Goal: Task Accomplishment & Management: Use online tool/utility

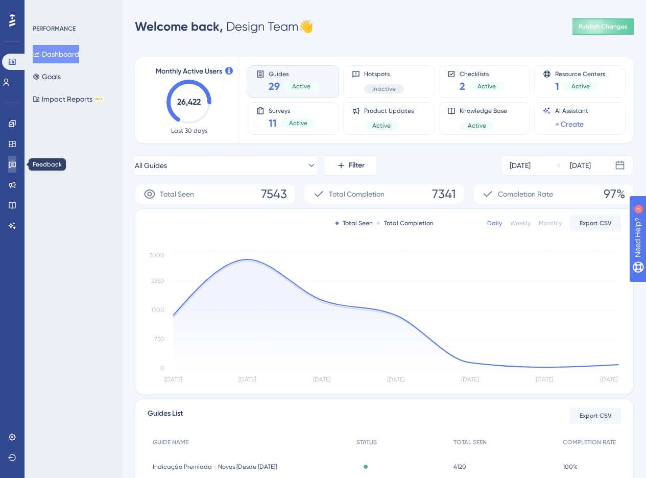
click at [10, 165] on icon at bounding box center [12, 164] width 8 height 8
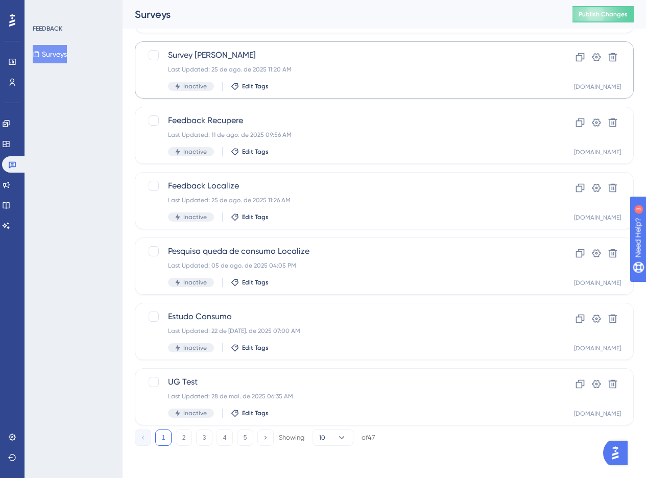
scroll to position [315, 0]
click at [8, 168] on icon at bounding box center [12, 164] width 8 height 8
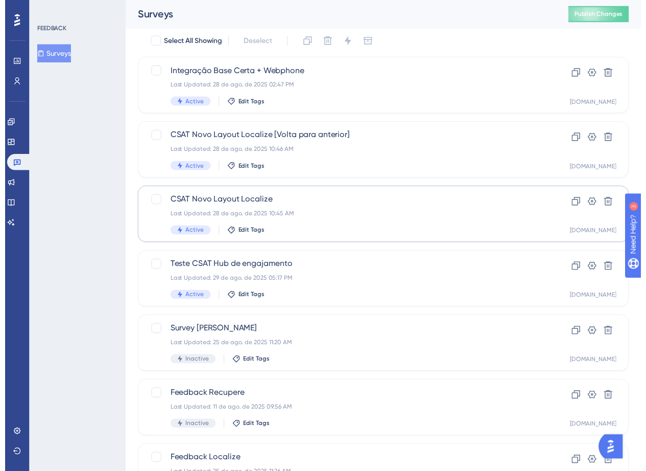
scroll to position [0, 0]
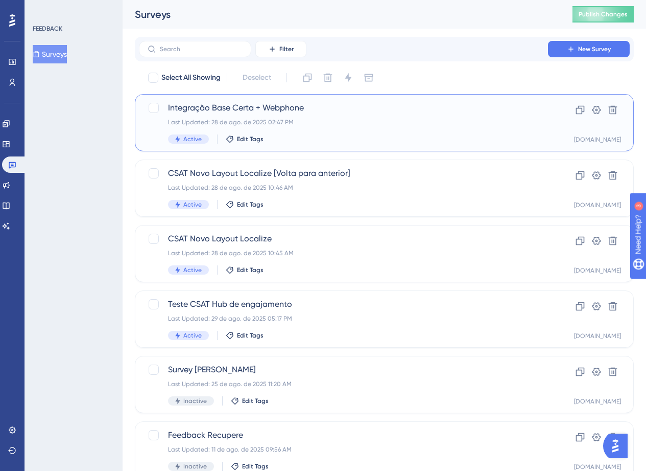
click at [340, 111] on span "Integração Base Certa + Webphone" at bounding box center [343, 108] width 351 height 12
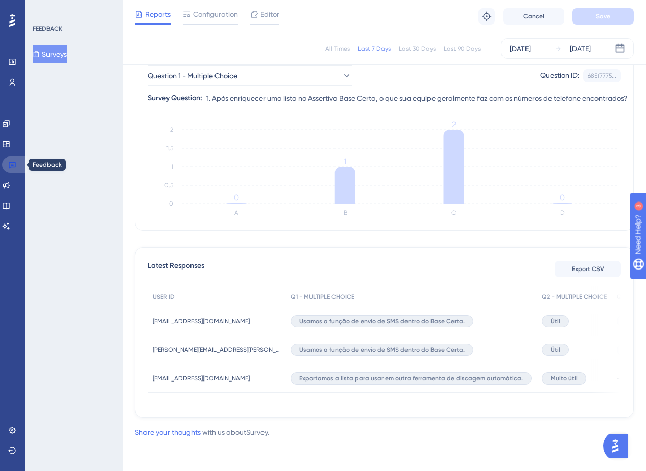
click at [11, 164] on icon at bounding box center [12, 165] width 7 height 7
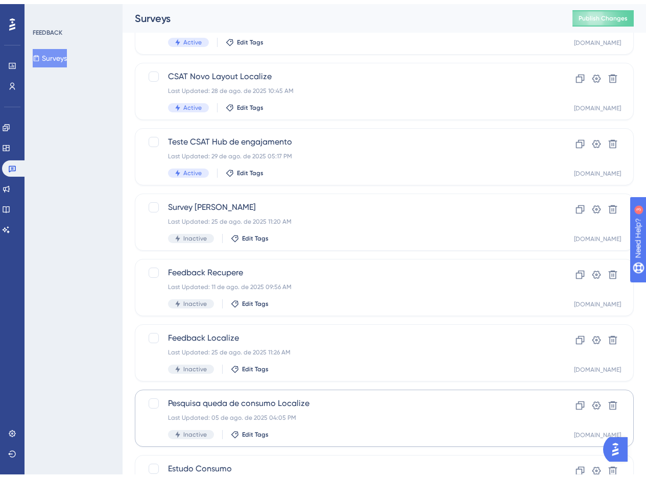
scroll to position [315, 0]
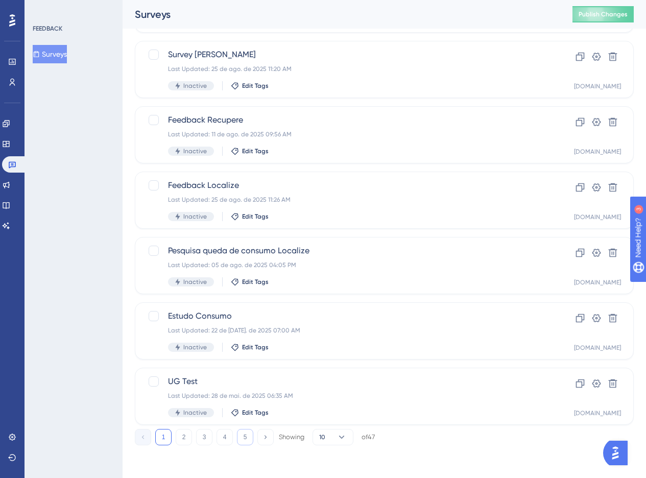
click at [250, 436] on button "5" at bounding box center [245, 437] width 16 height 16
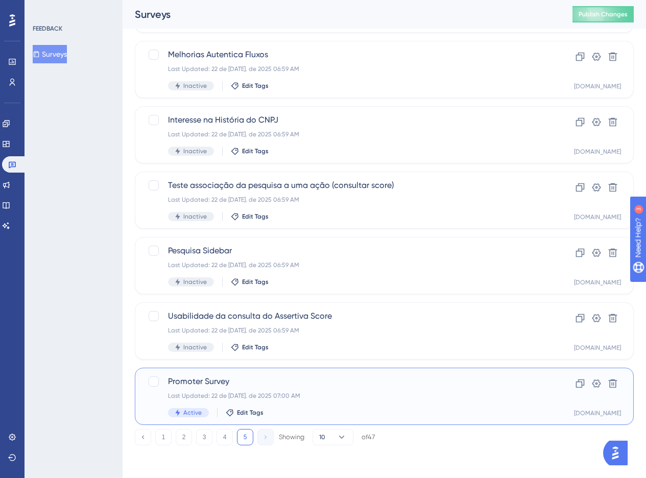
click at [365, 388] on div "Promoter Survey Last Updated: 22 de [DATE]. de 2025 07:00 AM Active Edit Tags" at bounding box center [343, 397] width 351 height 42
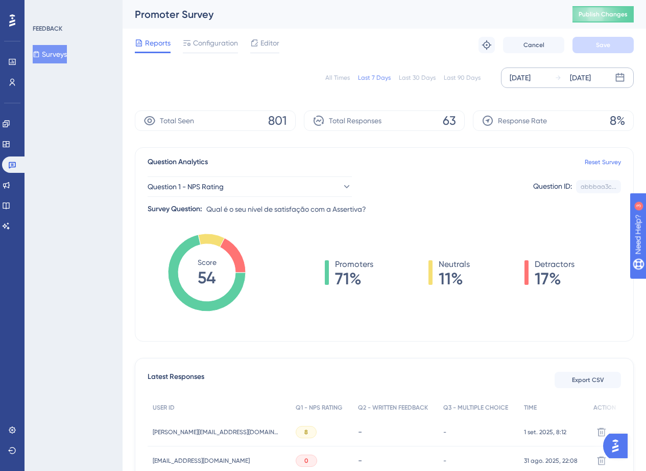
click at [520, 81] on div "[DATE]" at bounding box center [520, 78] width 21 height 12
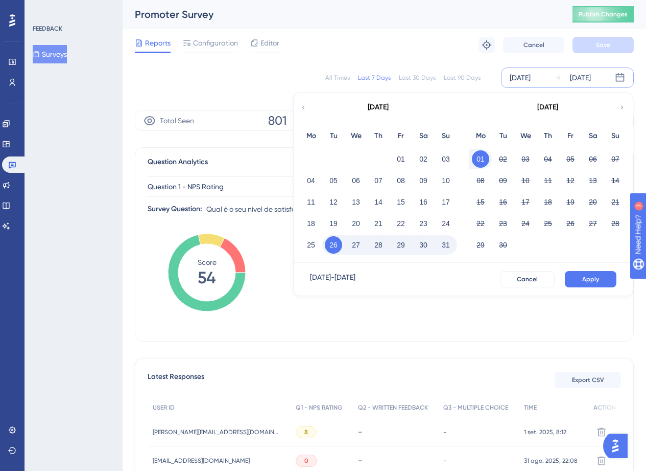
click at [300, 107] on icon at bounding box center [303, 107] width 7 height 9
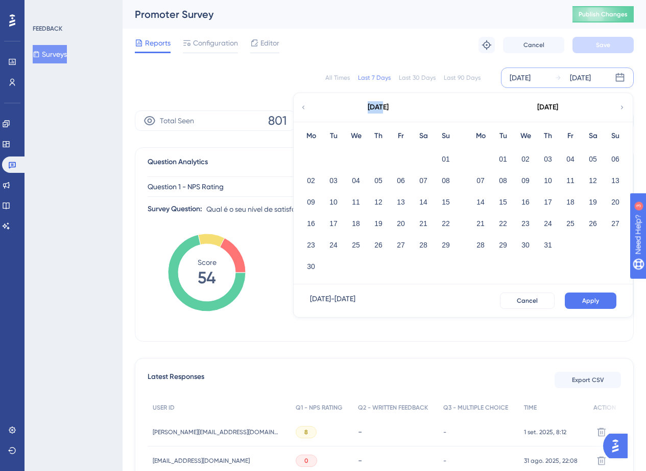
click at [300, 107] on icon at bounding box center [303, 107] width 7 height 9
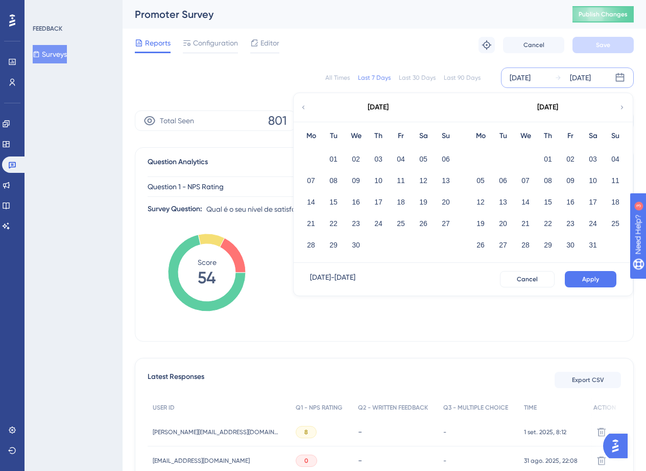
click at [300, 107] on icon at bounding box center [303, 107] width 7 height 9
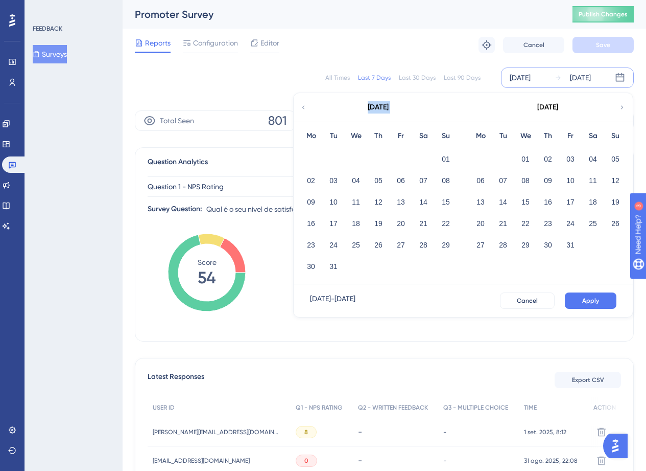
click at [300, 107] on icon at bounding box center [303, 107] width 7 height 9
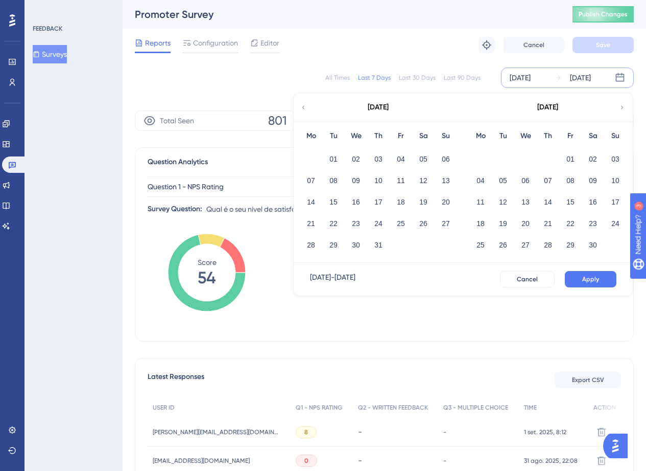
click at [622, 108] on icon at bounding box center [622, 107] width 3 height 4
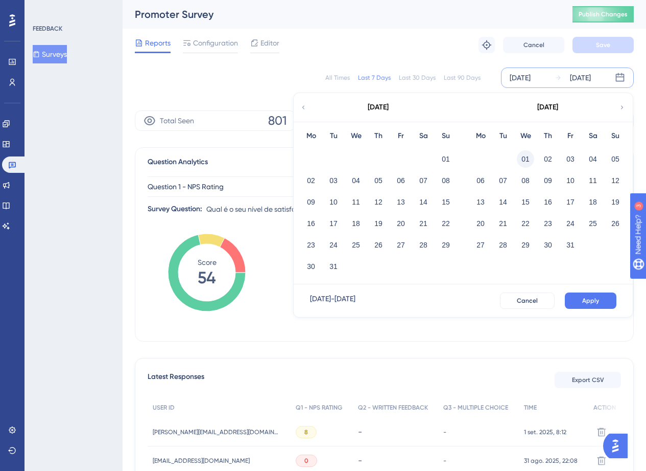
click at [519, 160] on button "01" at bounding box center [525, 158] width 17 height 17
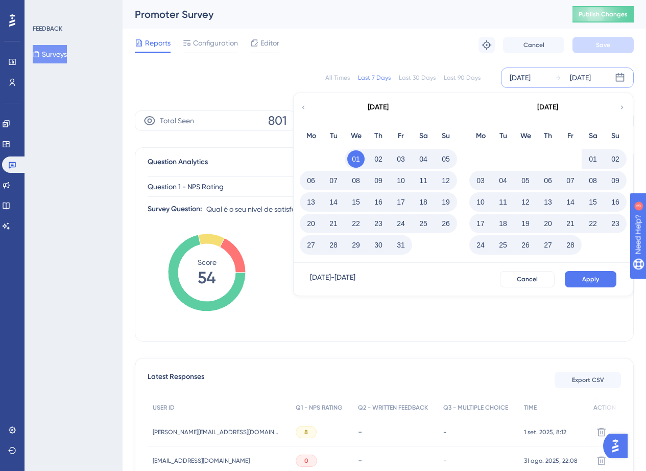
click at [513, 79] on div "[DATE]" at bounding box center [520, 78] width 21 height 12
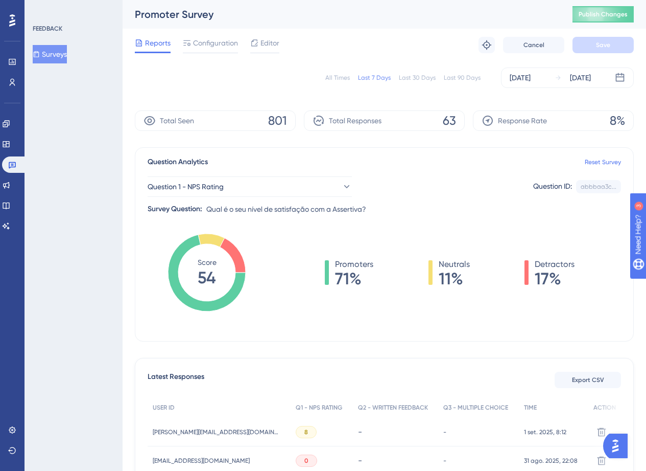
click at [572, 63] on div "All Times Last 7 Days Last 30 Days Last 90 Days [DATE] [DATE]" at bounding box center [384, 77] width 499 height 33
click at [531, 79] on div "[DATE]" at bounding box center [520, 78] width 21 height 12
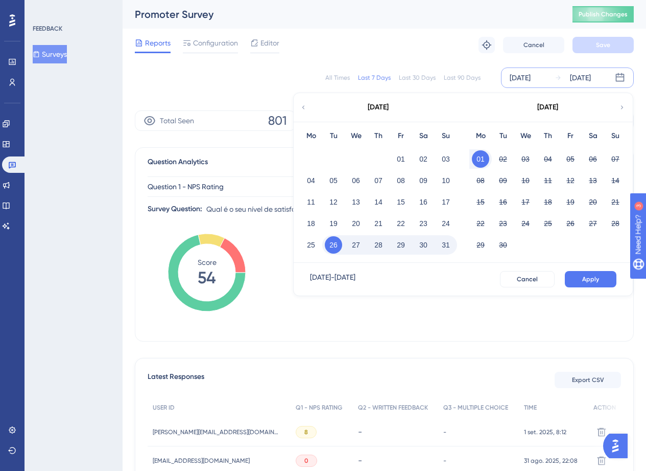
click at [300, 108] on icon at bounding box center [303, 107] width 7 height 9
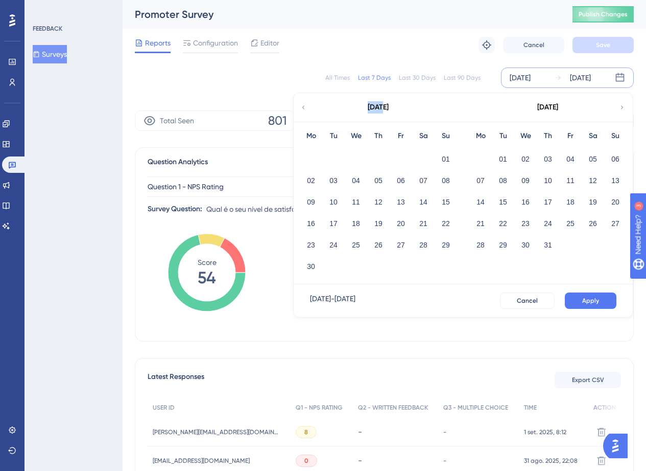
click at [300, 108] on icon at bounding box center [303, 107] width 7 height 9
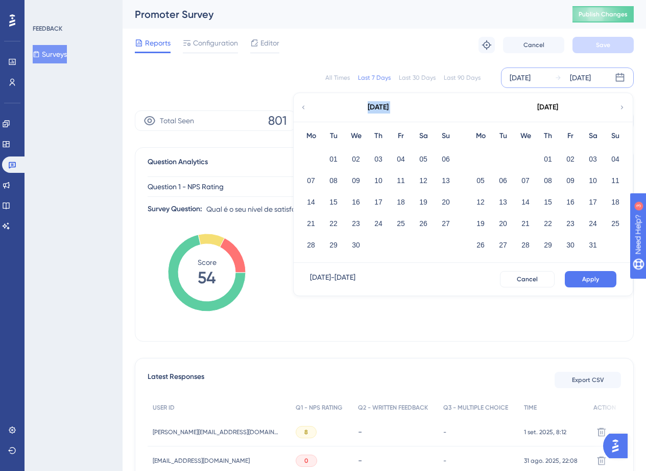
click at [300, 108] on icon at bounding box center [303, 107] width 7 height 9
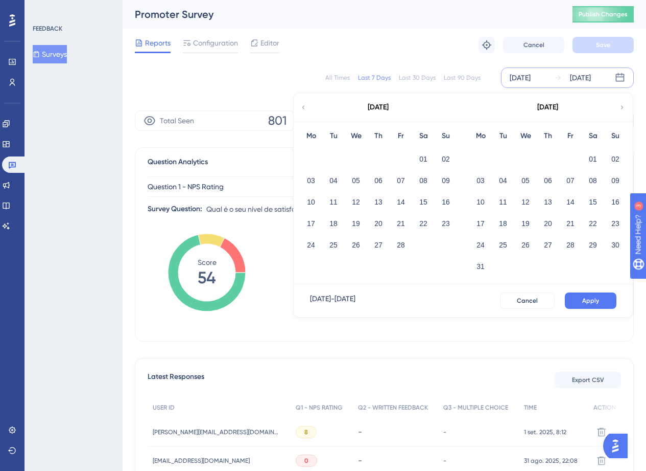
click at [300, 108] on icon at bounding box center [303, 107] width 7 height 9
click at [521, 159] on button "01" at bounding box center [525, 158] width 17 height 17
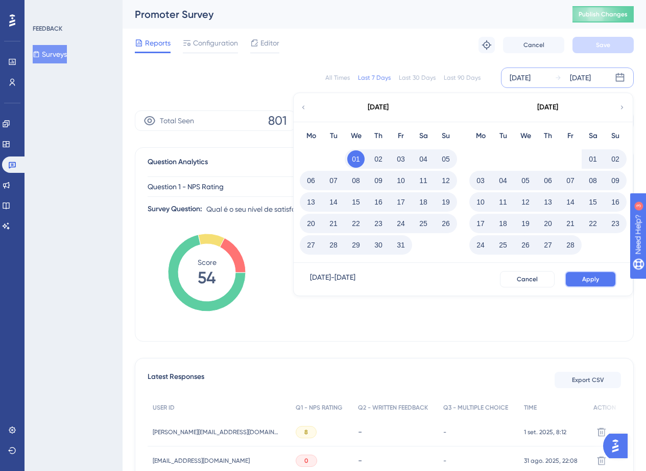
click at [601, 281] on button "Apply" at bounding box center [591, 279] width 52 height 16
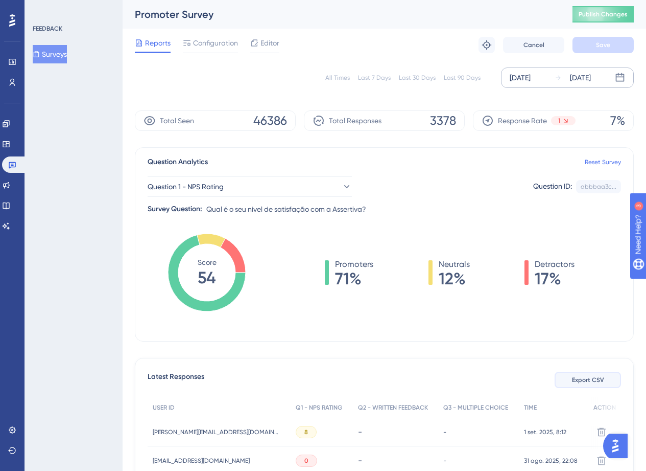
click at [579, 376] on span "Export CSV" at bounding box center [588, 380] width 32 height 8
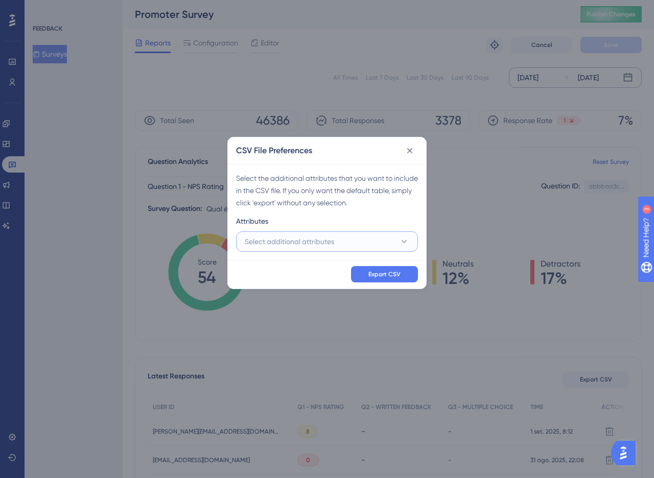
click at [302, 243] on span "Select additional attributes" at bounding box center [289, 242] width 89 height 12
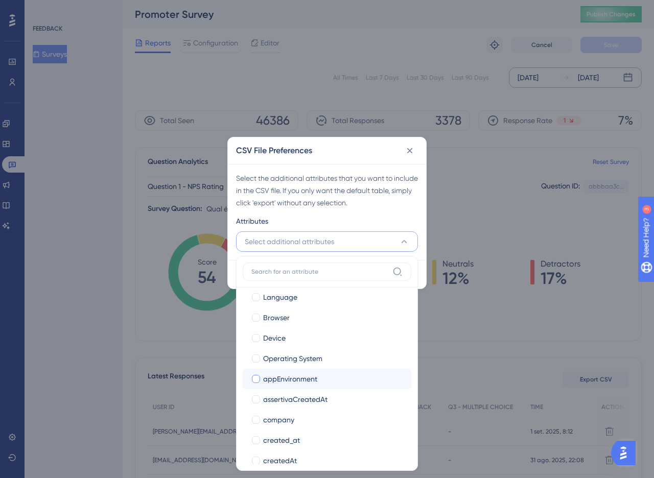
scroll to position [75, 0]
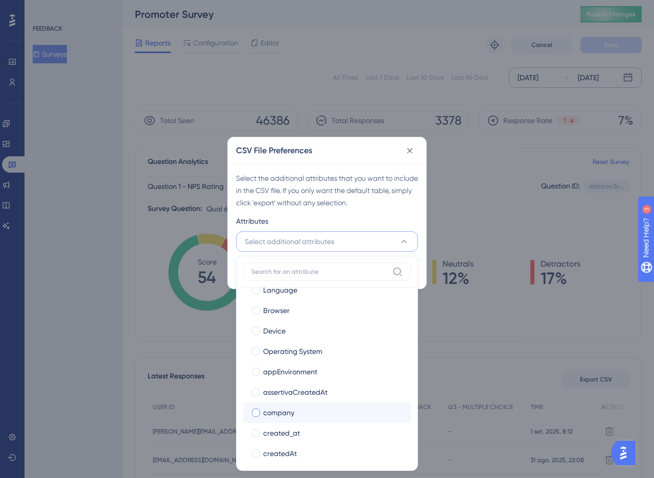
click at [291, 409] on span "company" at bounding box center [278, 413] width 31 height 12
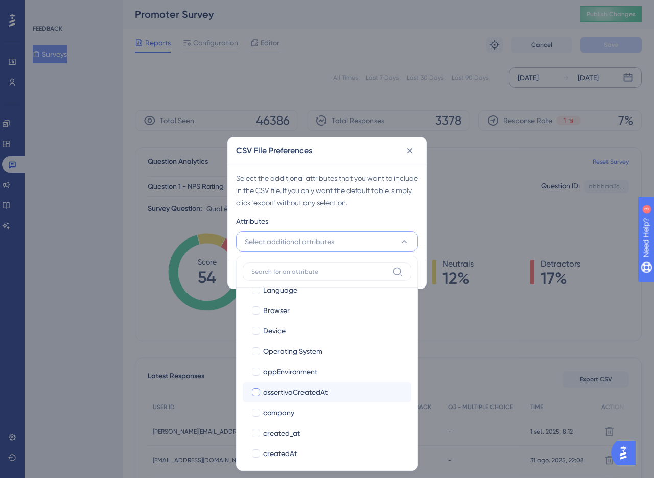
checkbox input "true"
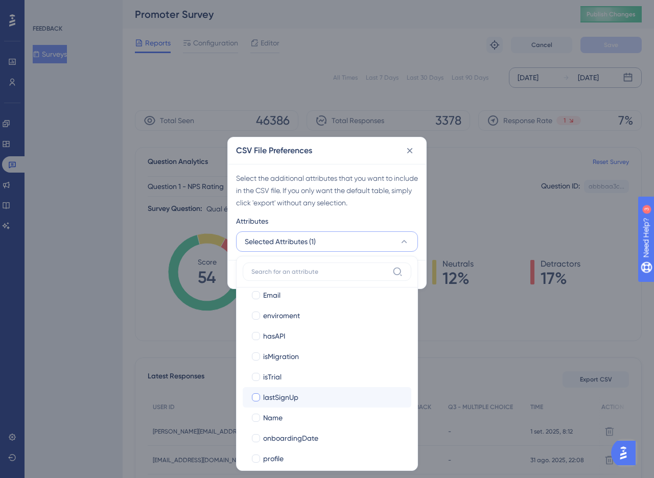
scroll to position [267, 0]
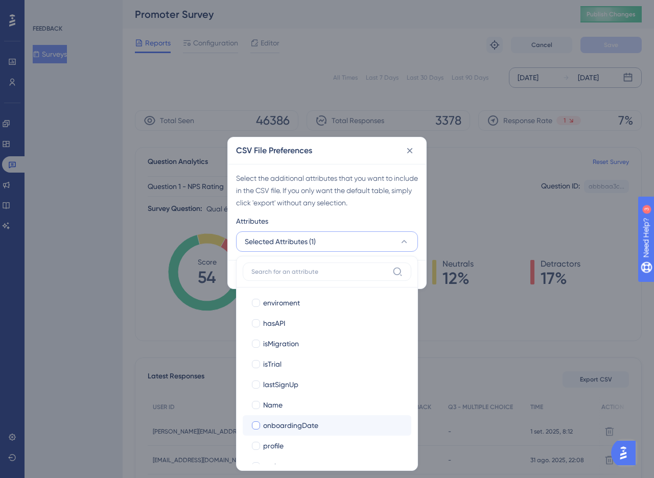
drag, startPoint x: 283, startPoint y: 405, endPoint x: 280, endPoint y: 422, distance: 17.6
click at [283, 405] on div "Name" at bounding box center [333, 405] width 140 height 12
checkbox input "true"
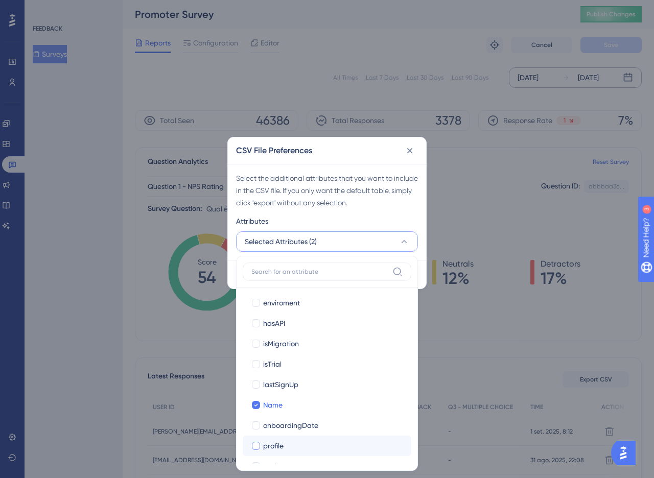
click at [274, 446] on span "profile" at bounding box center [273, 446] width 20 height 12
checkbox input "true"
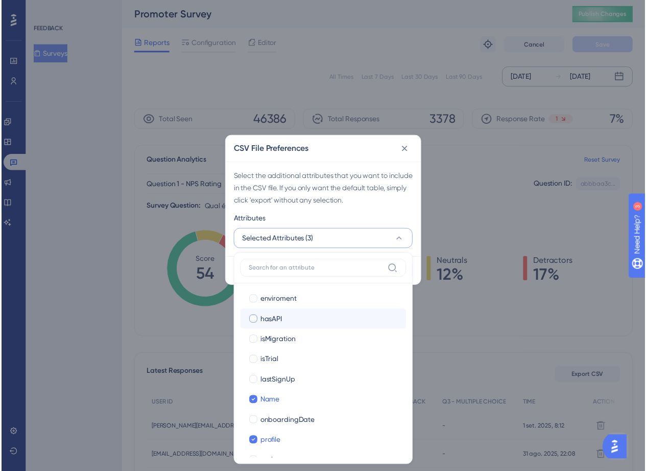
scroll to position [346, 0]
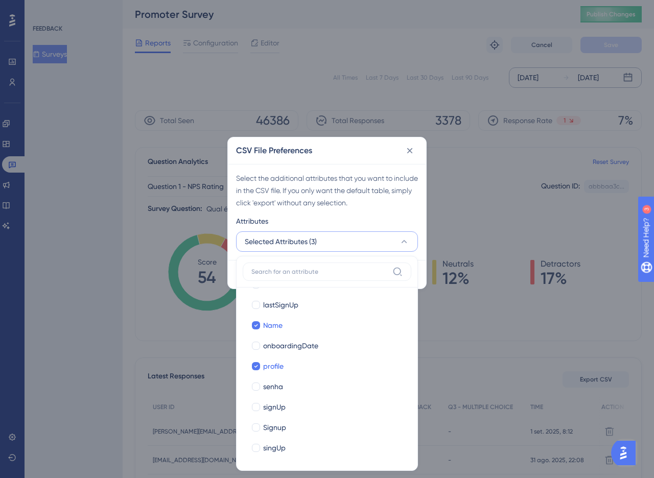
click at [319, 190] on div "Select the additional attributes that you want to include in the CSV file. If y…" at bounding box center [327, 190] width 182 height 37
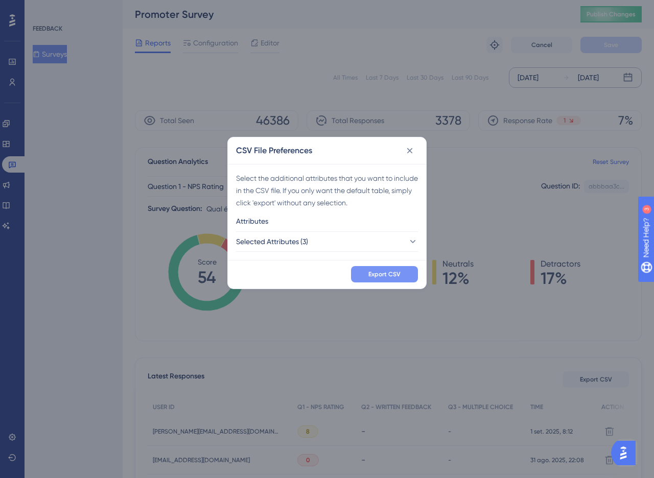
click at [379, 280] on button "Export CSV" at bounding box center [384, 274] width 67 height 16
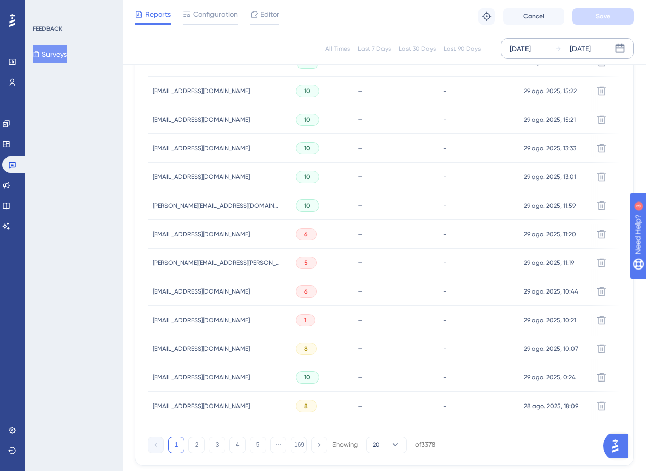
scroll to position [617, 0]
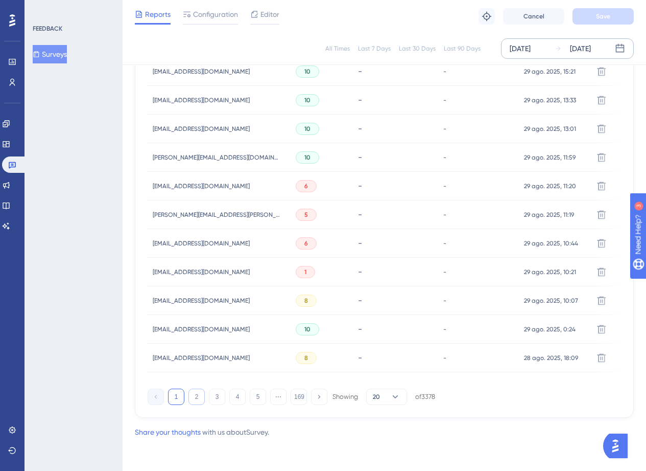
click at [204, 395] on div "1 2 3 4 5 ⋯ 169 Showing 20 of 3378" at bounding box center [292, 396] width 288 height 16
click at [197, 394] on button "2" at bounding box center [197, 396] width 16 height 16
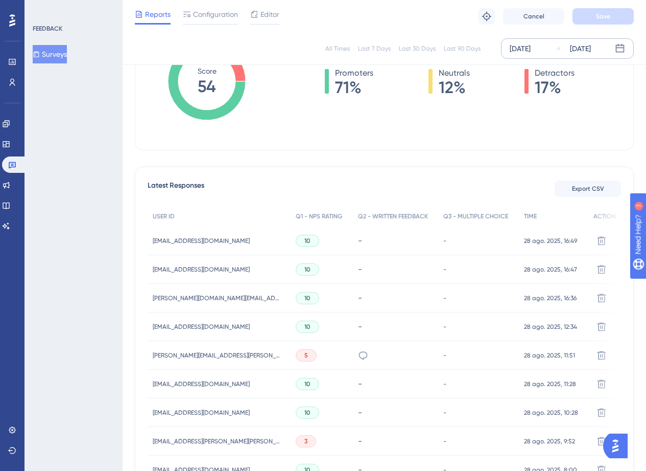
scroll to position [117, 0]
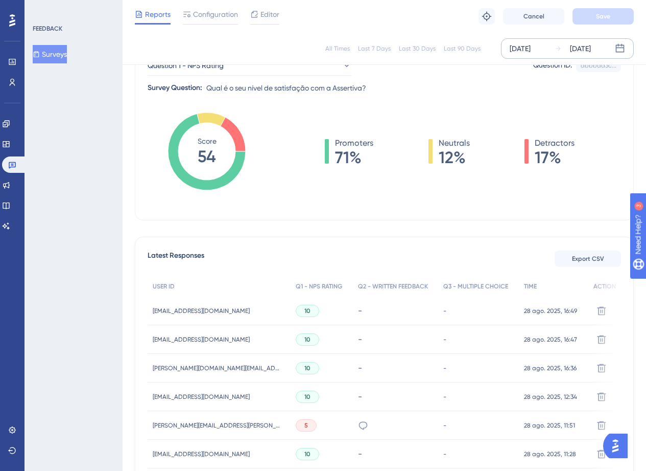
click at [157, 424] on span "[PERSON_NAME][EMAIL_ADDRESS][PERSON_NAME][DOMAIN_NAME]" at bounding box center [217, 425] width 128 height 8
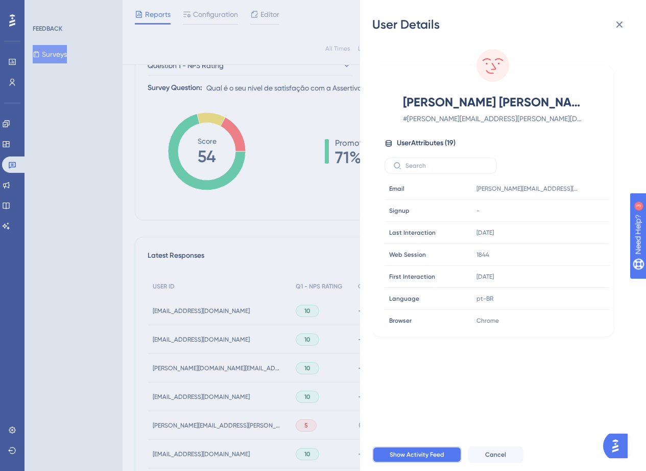
click at [425, 458] on span "Show Activity Feed" at bounding box center [417, 454] width 55 height 8
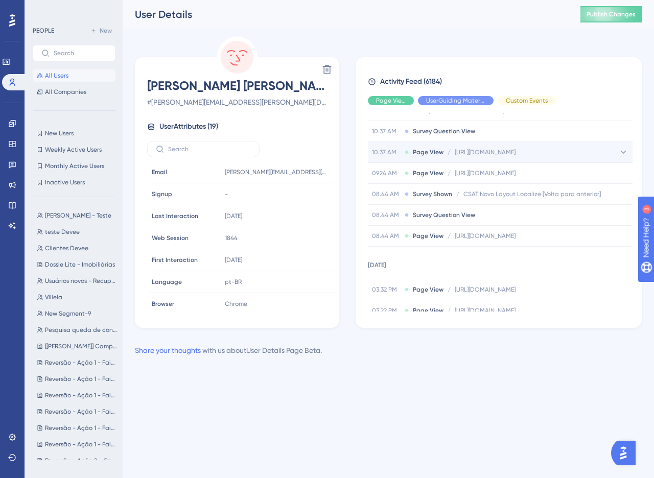
scroll to position [508, 0]
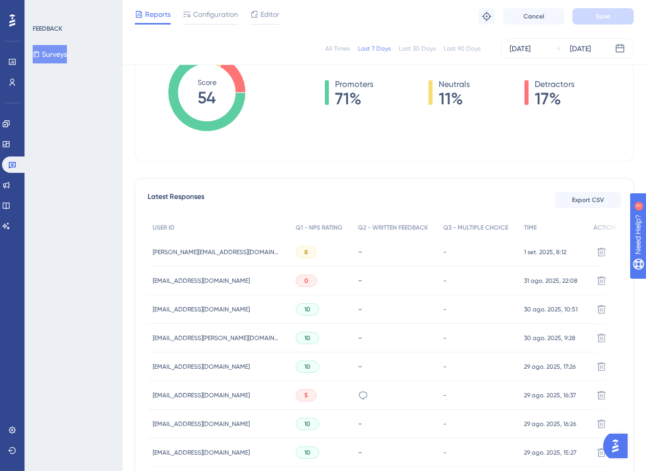
scroll to position [189, 0]
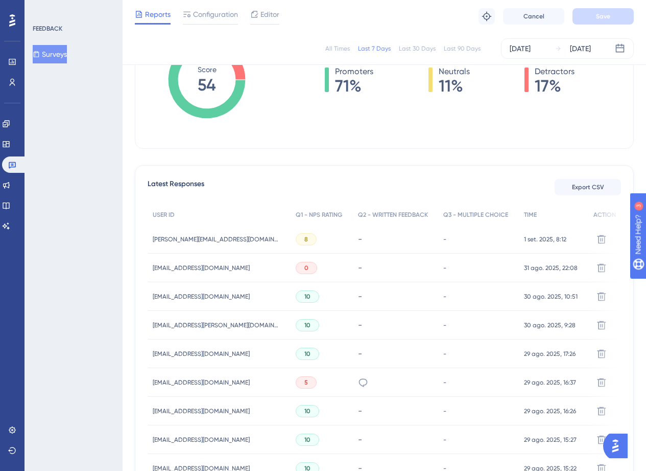
click at [213, 387] on div "[EMAIL_ADDRESS][DOMAIN_NAME] [EMAIL_ADDRESS][DOMAIN_NAME]" at bounding box center [201, 382] width 97 height 29
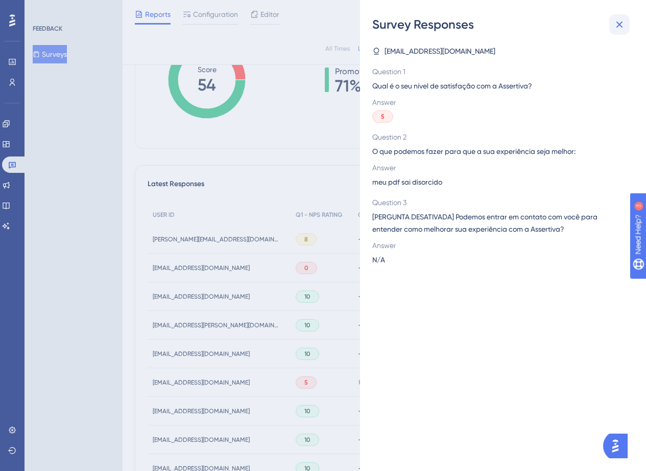
click at [626, 17] on button at bounding box center [620, 24] width 20 height 20
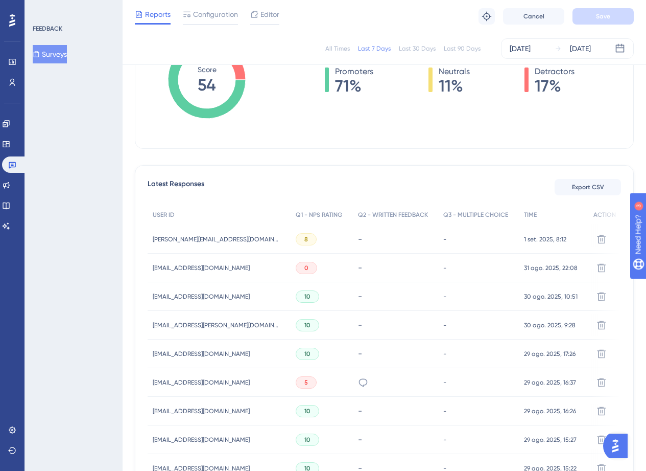
click at [199, 378] on span "[EMAIL_ADDRESS][DOMAIN_NAME]" at bounding box center [201, 382] width 97 height 8
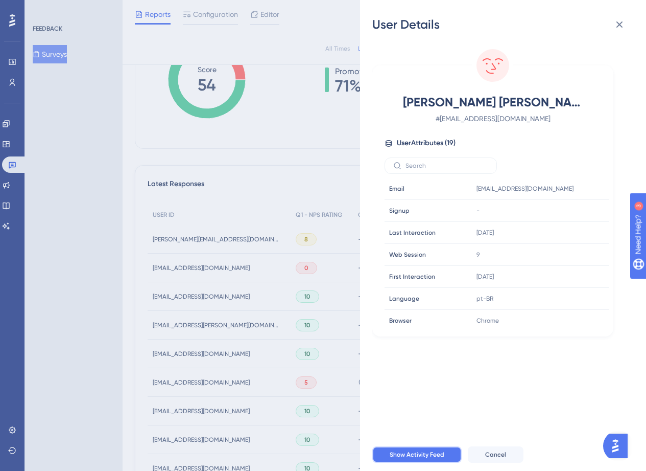
click at [398, 458] on span "Show Activity Feed" at bounding box center [417, 454] width 55 height 8
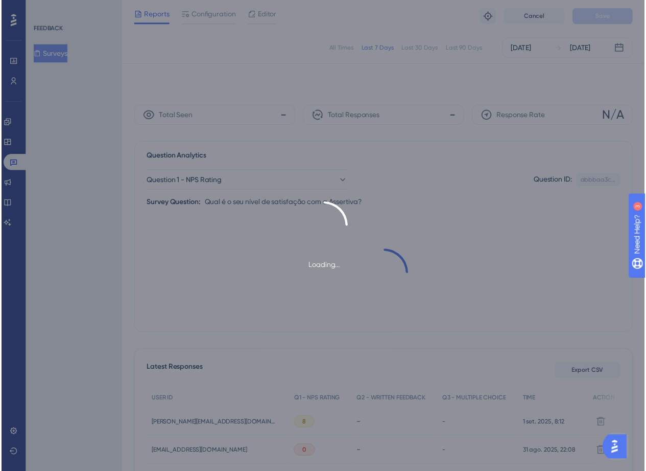
scroll to position [189, 0]
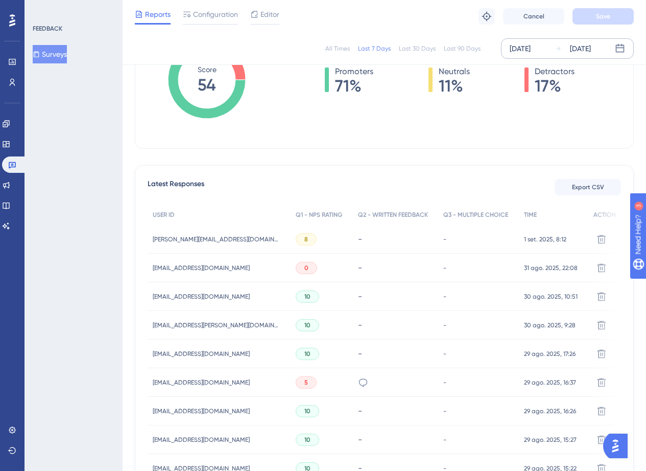
click at [531, 47] on div "[DATE]" at bounding box center [520, 48] width 21 height 12
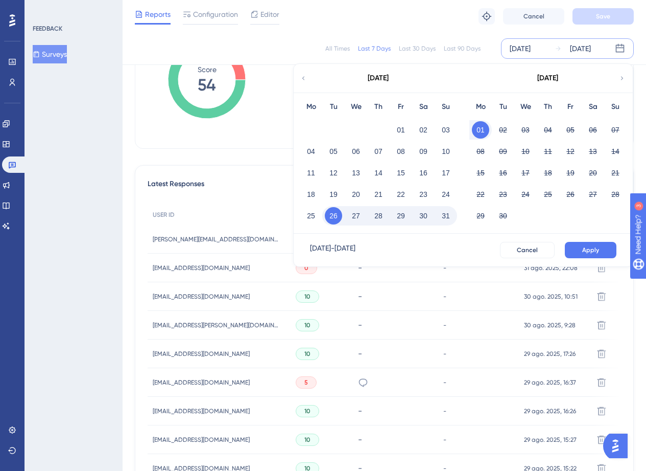
click at [306, 74] on icon at bounding box center [303, 78] width 7 height 9
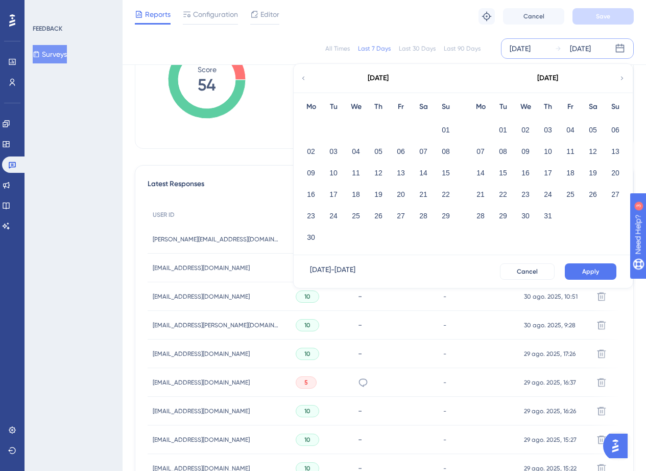
click at [305, 74] on icon at bounding box center [303, 78] width 7 height 9
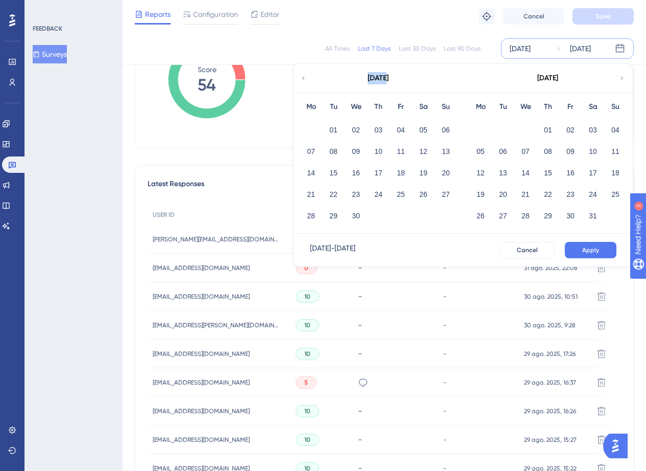
click at [305, 74] on icon at bounding box center [303, 78] width 7 height 9
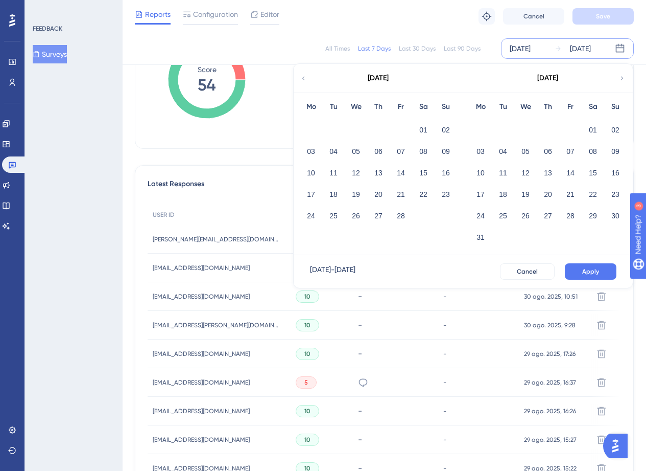
click at [305, 74] on icon at bounding box center [303, 78] width 7 height 9
click at [530, 130] on button "01" at bounding box center [525, 129] width 17 height 17
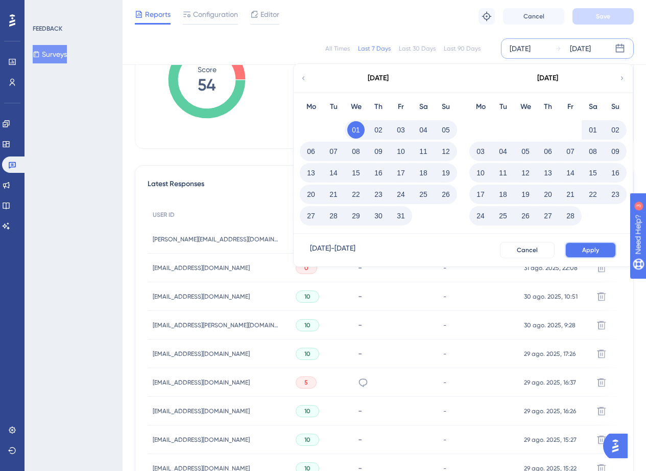
click at [590, 248] on span "Apply" at bounding box center [591, 250] width 17 height 8
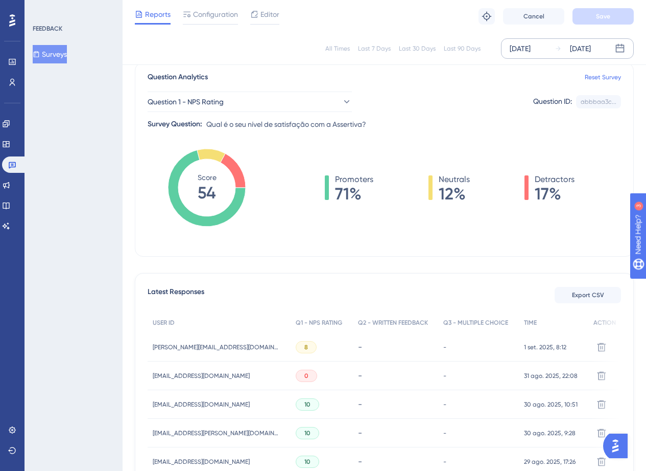
scroll to position [80, 0]
